Goal: Use online tool/utility: Utilize a website feature to perform a specific function

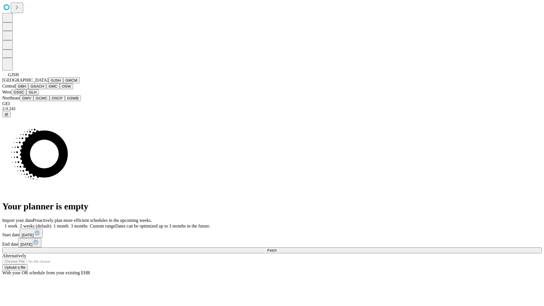
click at [48, 83] on button "GJSH" at bounding box center [55, 80] width 15 height 6
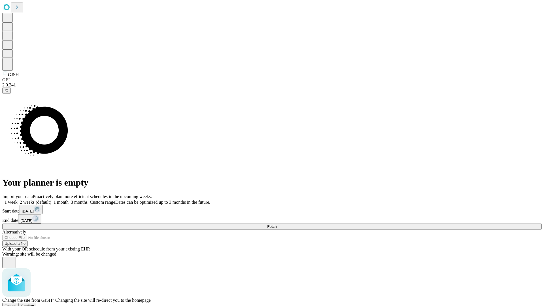
click at [34, 304] on span "Confirm" at bounding box center [27, 306] width 13 height 4
click at [51, 200] on label "2 weeks (default)" at bounding box center [35, 202] width 34 height 5
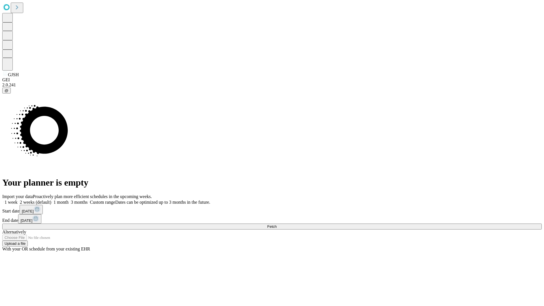
click at [277, 225] on span "Fetch" at bounding box center [271, 227] width 9 height 4
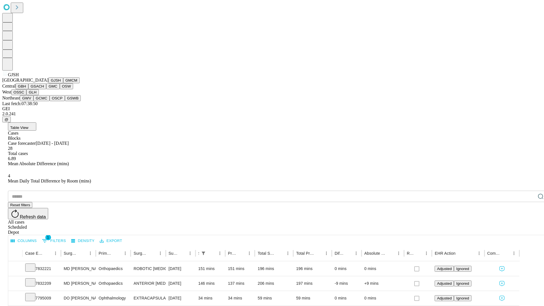
click at [63, 83] on button "GMCM" at bounding box center [71, 80] width 16 height 6
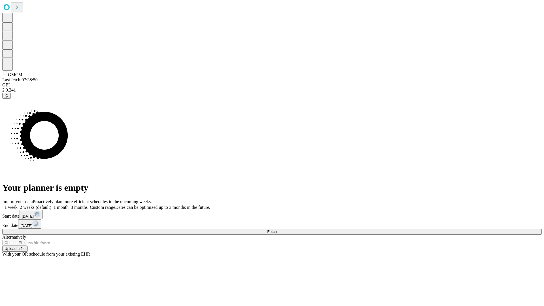
click at [51, 205] on label "2 weeks (default)" at bounding box center [35, 207] width 34 height 5
click at [277, 230] on span "Fetch" at bounding box center [271, 232] width 9 height 4
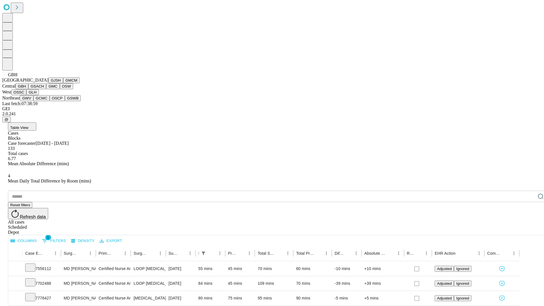
click at [44, 89] on button "GSACH" at bounding box center [37, 86] width 18 height 6
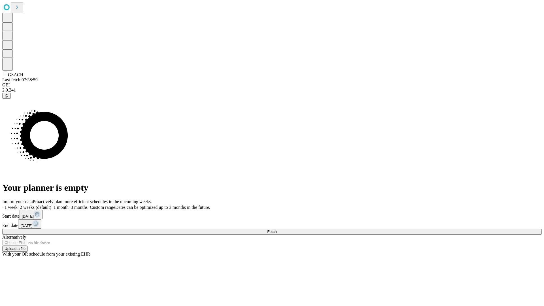
click at [51, 205] on label "2 weeks (default)" at bounding box center [35, 207] width 34 height 5
click at [277, 230] on span "Fetch" at bounding box center [271, 232] width 9 height 4
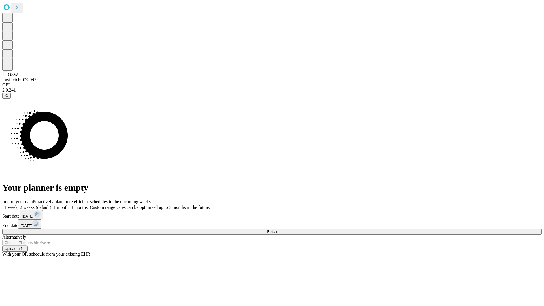
click at [51, 205] on label "2 weeks (default)" at bounding box center [35, 207] width 34 height 5
click at [277, 230] on span "Fetch" at bounding box center [271, 232] width 9 height 4
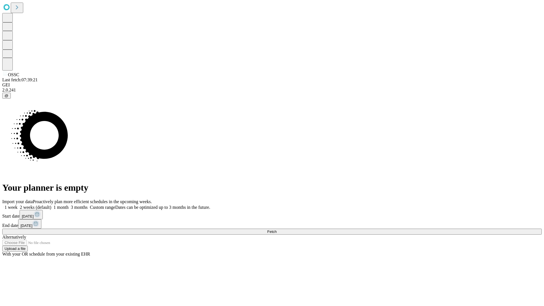
click at [51, 205] on label "2 weeks (default)" at bounding box center [35, 207] width 34 height 5
click at [277, 230] on span "Fetch" at bounding box center [271, 232] width 9 height 4
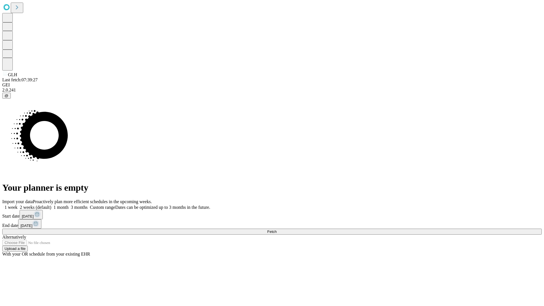
click at [51, 205] on label "2 weeks (default)" at bounding box center [35, 207] width 34 height 5
click at [277, 230] on span "Fetch" at bounding box center [271, 232] width 9 height 4
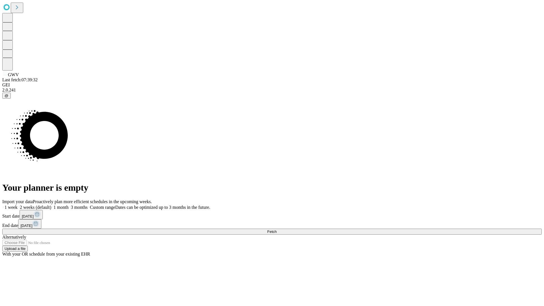
click at [51, 205] on label "2 weeks (default)" at bounding box center [35, 207] width 34 height 5
click at [277, 230] on span "Fetch" at bounding box center [271, 232] width 9 height 4
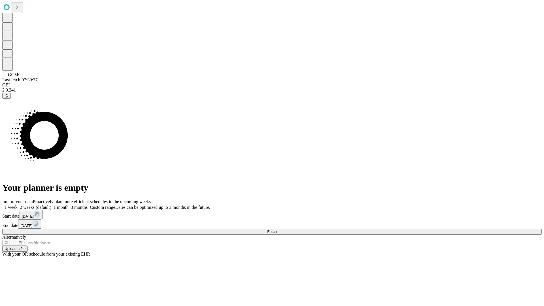
click at [277, 230] on span "Fetch" at bounding box center [271, 232] width 9 height 4
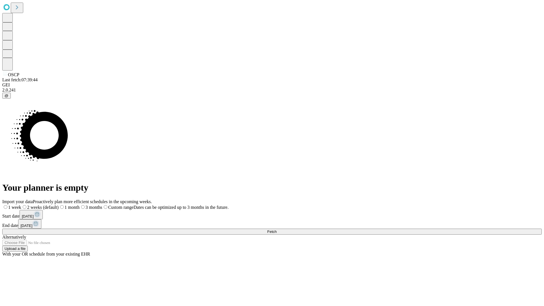
click at [59, 205] on label "2 weeks (default)" at bounding box center [39, 207] width 37 height 5
click at [277, 230] on span "Fetch" at bounding box center [271, 232] width 9 height 4
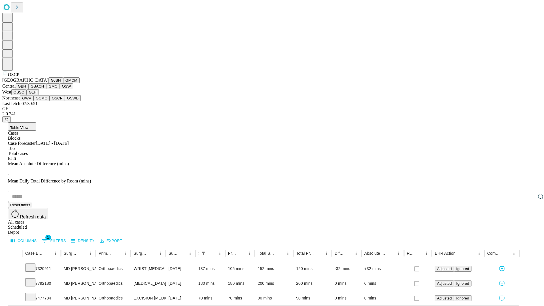
click at [65, 101] on button "GSWB" at bounding box center [73, 98] width 16 height 6
